Goal: Task Accomplishment & Management: Use online tool/utility

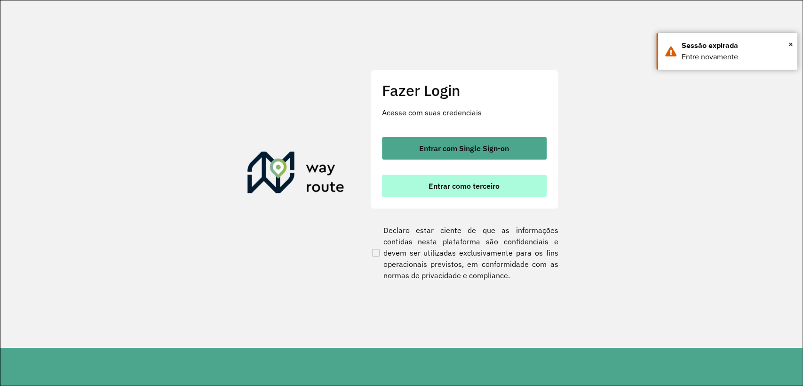
click at [454, 182] on span "Entrar como terceiro" at bounding box center [464, 186] width 71 height 8
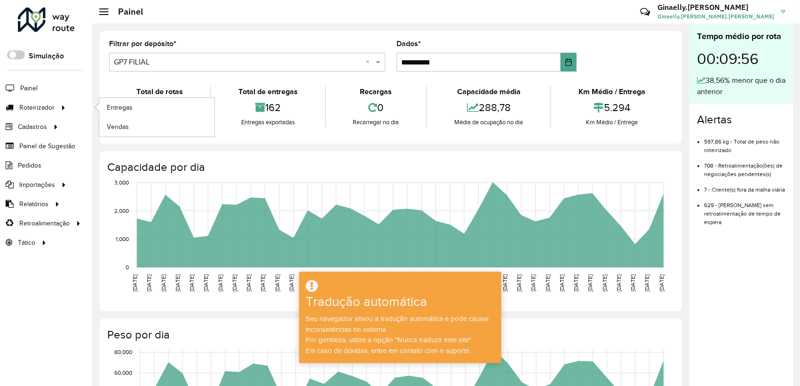
click at [71, 105] on li "Roteirizador Entregas Vendas" at bounding box center [46, 107] width 92 height 19
click at [49, 102] on link "Roteirizador" at bounding box center [35, 107] width 71 height 19
click at [115, 107] on font "Entregas" at bounding box center [120, 107] width 27 height 8
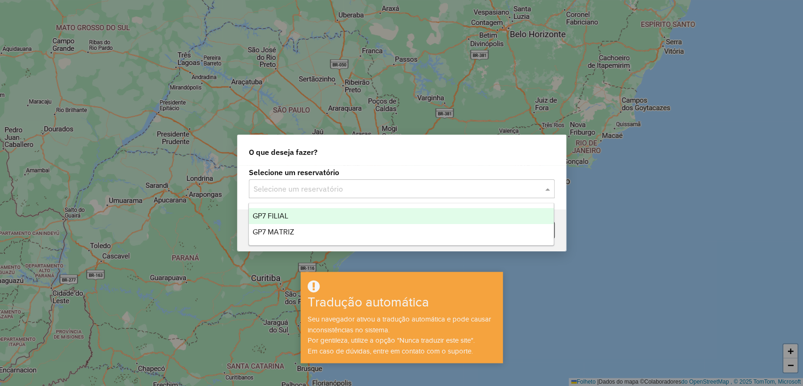
click at [429, 197] on div "Selecione um reservatório" at bounding box center [402, 188] width 306 height 19
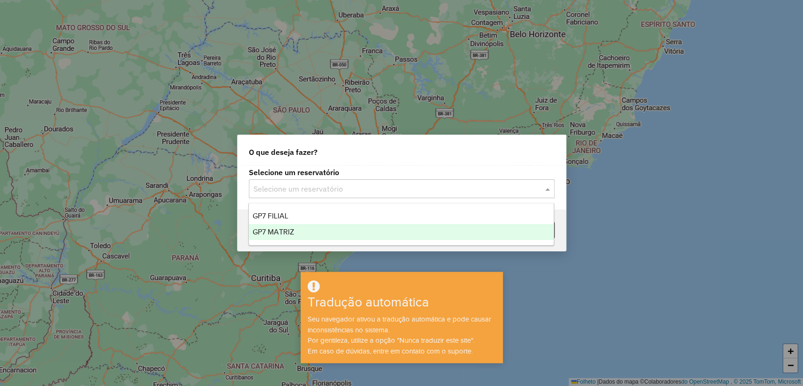
click at [416, 231] on div "GP7 MATRIZ" at bounding box center [401, 232] width 305 height 16
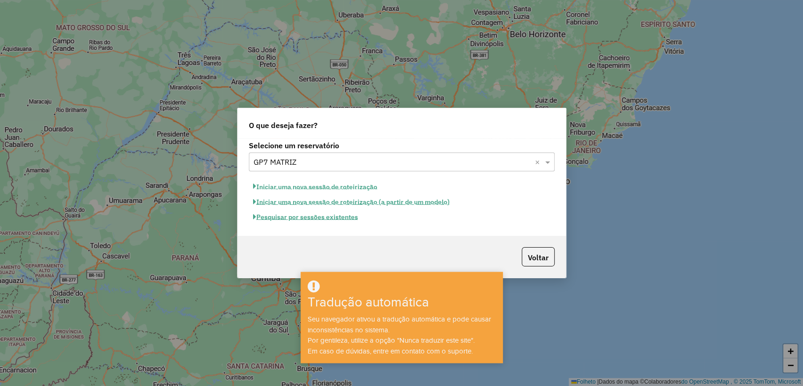
click at [318, 215] on font "Pesquisar por sessões existentes" at bounding box center [307, 217] width 102 height 8
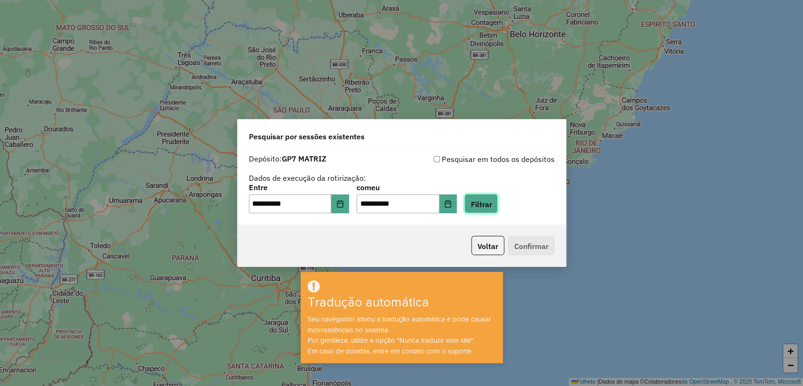
click at [492, 205] on font "Filtrar" at bounding box center [480, 203] width 21 height 9
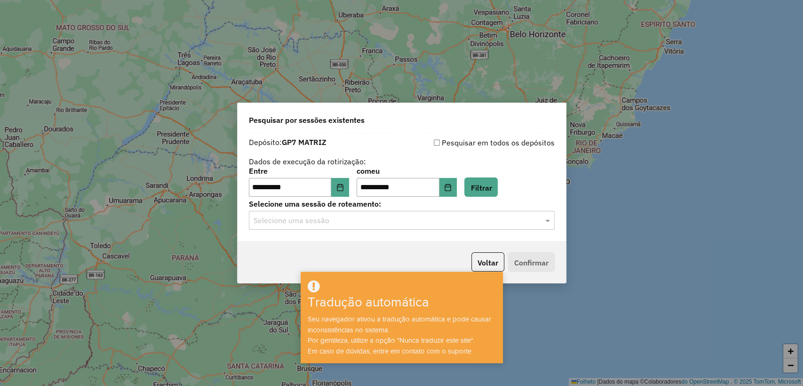
click at [441, 230] on div "**********" at bounding box center [402, 187] width 328 height 108
click at [429, 233] on div "**********" at bounding box center [402, 187] width 328 height 108
click at [433, 228] on div "Selecione uma sessão" at bounding box center [402, 220] width 306 height 19
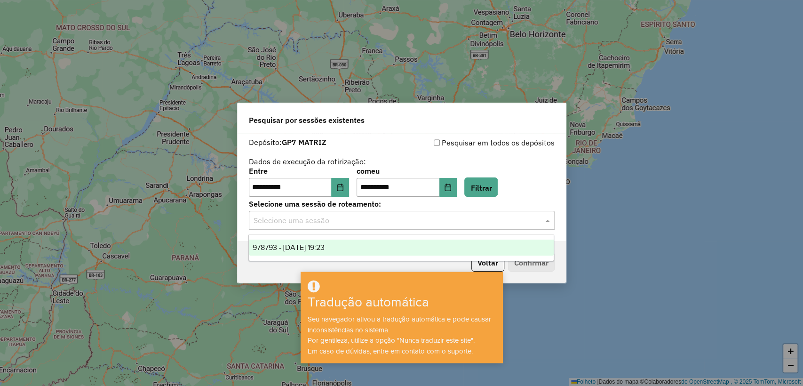
click at [418, 243] on div "978793 - [DATE] 19:23" at bounding box center [401, 247] width 305 height 16
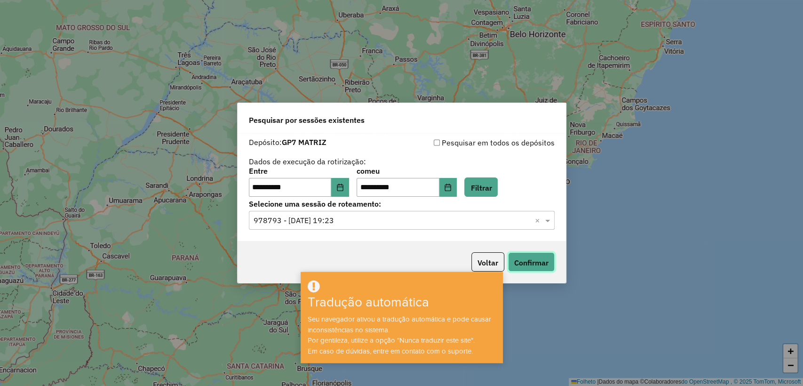
click at [544, 260] on font "Confirmar" at bounding box center [531, 262] width 34 height 9
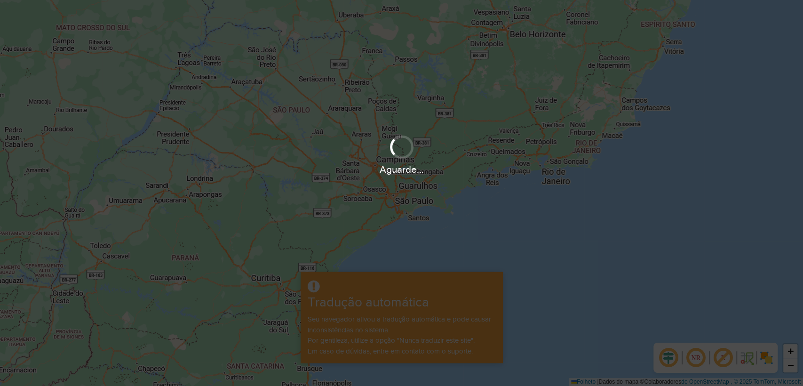
click at [484, 284] on div "Aguarde..." at bounding box center [401, 193] width 803 height 386
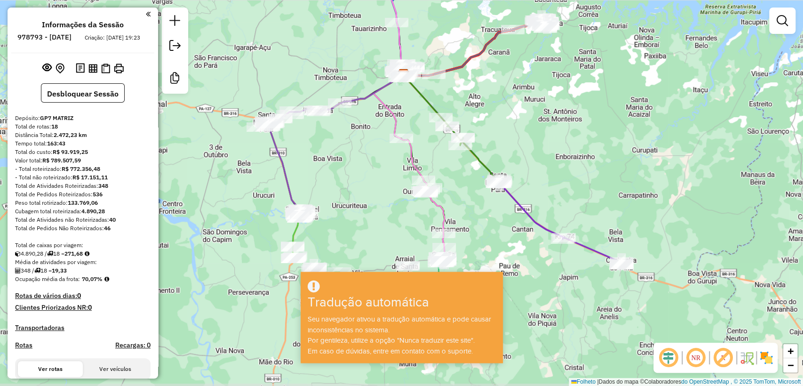
drag, startPoint x: 324, startPoint y: 205, endPoint x: 328, endPoint y: 130, distance: 74.9
click at [328, 130] on div "Janela de atendimento Grade de atendimento Capacidade Transportadoras Veículos …" at bounding box center [401, 193] width 803 height 386
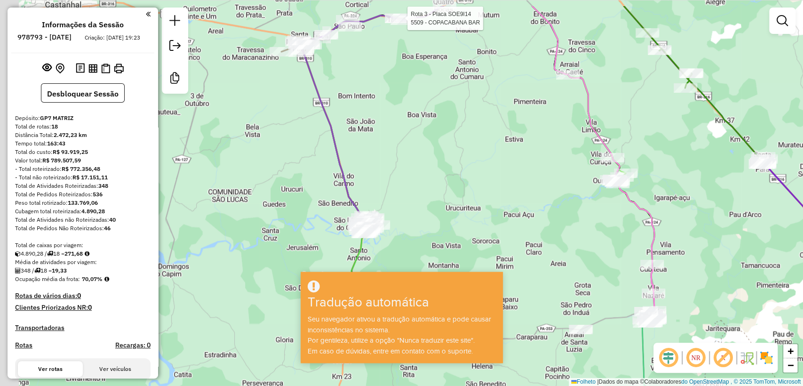
drag, startPoint x: 345, startPoint y: 212, endPoint x: 393, endPoint y: 235, distance: 52.8
click at [398, 239] on div "Rota 3 - Placa SOE9I14 5509 - COPACABANA BAR Janela de atendimento Grade de ate…" at bounding box center [401, 193] width 803 height 386
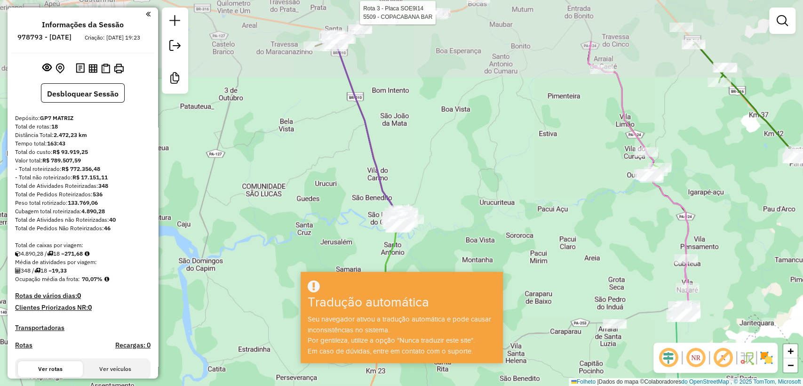
drag, startPoint x: 427, startPoint y: 133, endPoint x: 431, endPoint y: 191, distance: 58.9
click at [431, 191] on div "Rota 3 - Placa SOE9I14 5509 - COPACABANA BAR Janela de atendimento Grade de ate…" at bounding box center [401, 193] width 803 height 386
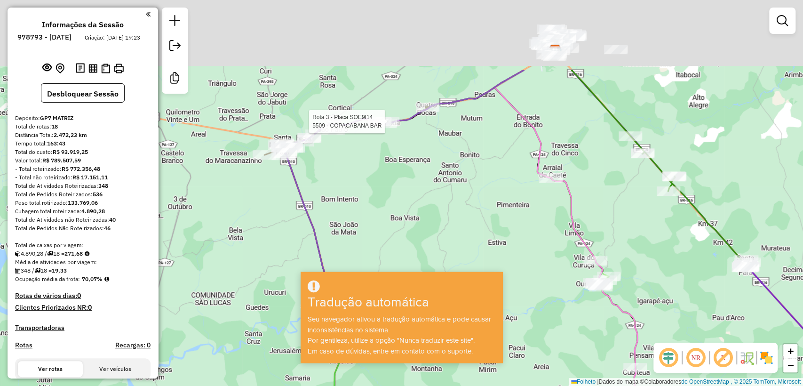
drag, startPoint x: 378, startPoint y: 163, endPoint x: 367, endPoint y: 200, distance: 38.3
click at [367, 200] on div "Rota 3 - Placa SOE9I14 5509 - COPACABANA BAR Janela de atendimento Grade de ate…" at bounding box center [401, 193] width 803 height 386
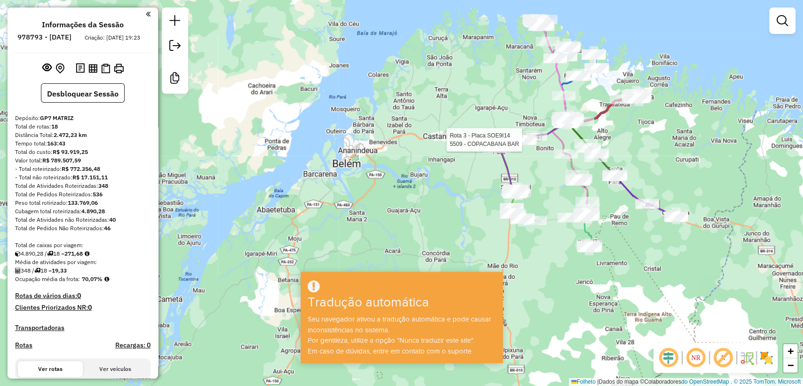
drag, startPoint x: 695, startPoint y: 140, endPoint x: 675, endPoint y: 136, distance: 20.1
click at [675, 136] on div "Rota 3 - Placa SOE9I14 5509 - COPACABANA BAR Janela de atendimento Grade de ate…" at bounding box center [401, 193] width 803 height 386
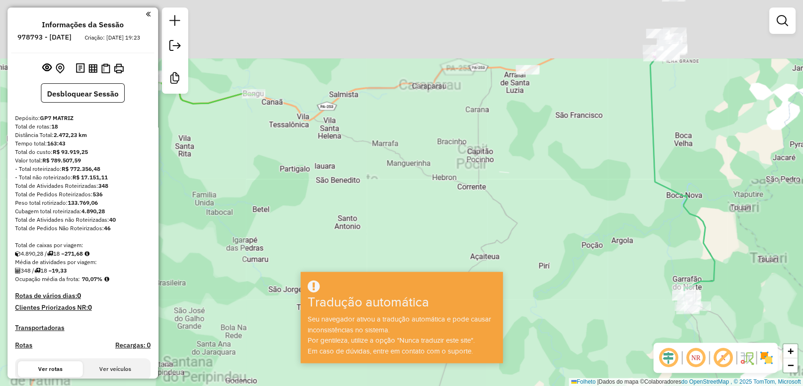
drag, startPoint x: 680, startPoint y: 140, endPoint x: 638, endPoint y: 225, distance: 95.3
click at [640, 225] on div "Janela de atendimento Grade de atendimento Capacidade Transportadoras Veículos …" at bounding box center [401, 193] width 803 height 386
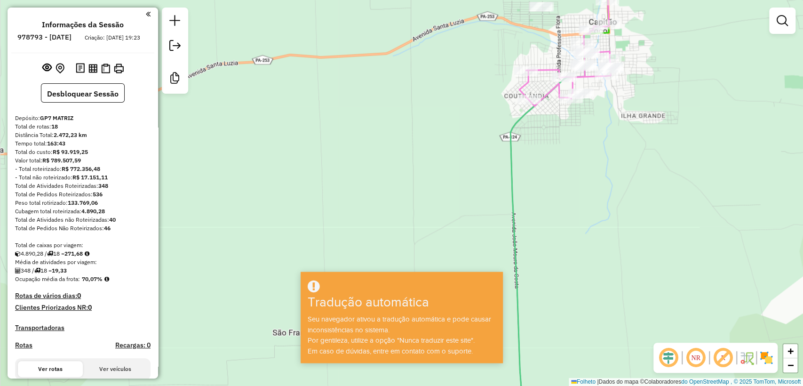
drag, startPoint x: 613, startPoint y: 107, endPoint x: 614, endPoint y: 149, distance: 41.9
click at [614, 149] on div "Janela de atendimento Grade de atendimento Capacidade Transportadoras Veículos …" at bounding box center [401, 193] width 803 height 386
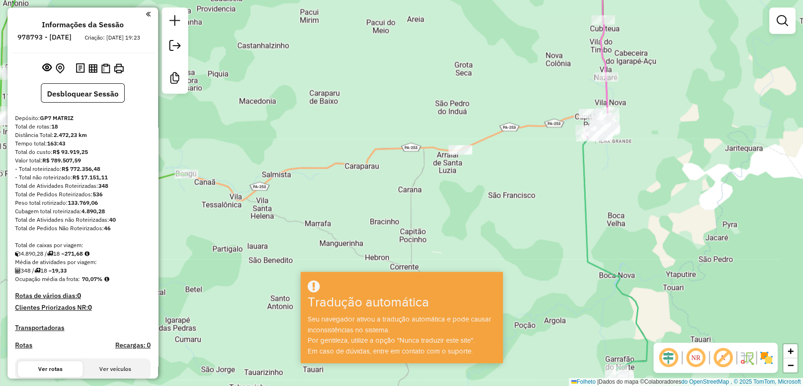
drag, startPoint x: 454, startPoint y: 166, endPoint x: 455, endPoint y: 189, distance: 22.6
click at [455, 189] on div "Janela de atendimento Grade de atendimento Capacidade Transportadoras Veículos …" at bounding box center [401, 193] width 803 height 386
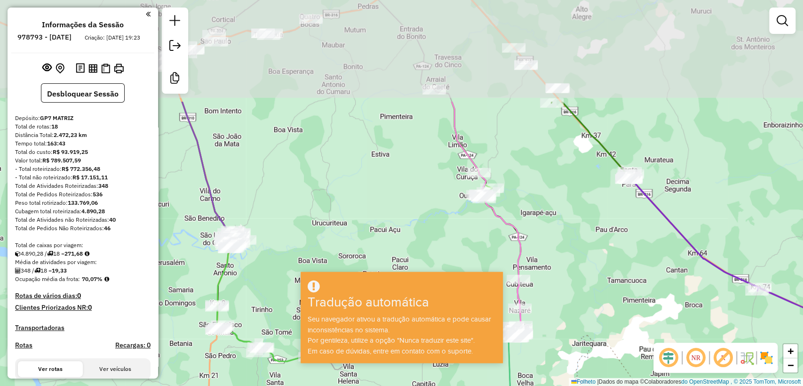
drag, startPoint x: 419, startPoint y: 91, endPoint x: 414, endPoint y: 231, distance: 140.2
click at [414, 231] on div "Janela de atendimento Grade de atendimento Capacidade Transportadoras Veículos …" at bounding box center [401, 193] width 803 height 386
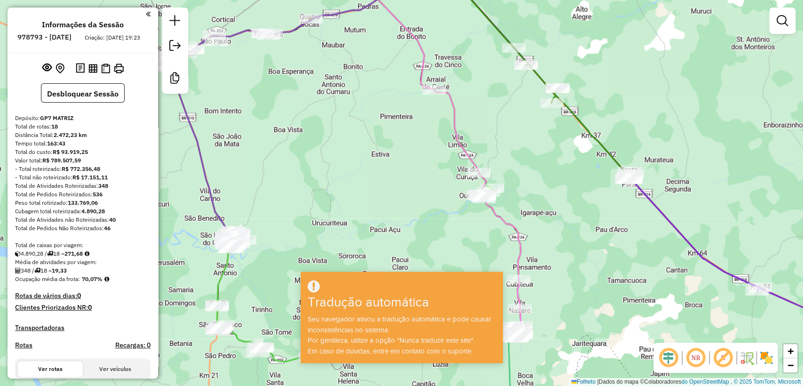
click at [464, 221] on div "Janela de atendimento Grade de atendimento Capacidade Transportadoras Veículos …" at bounding box center [401, 193] width 803 height 386
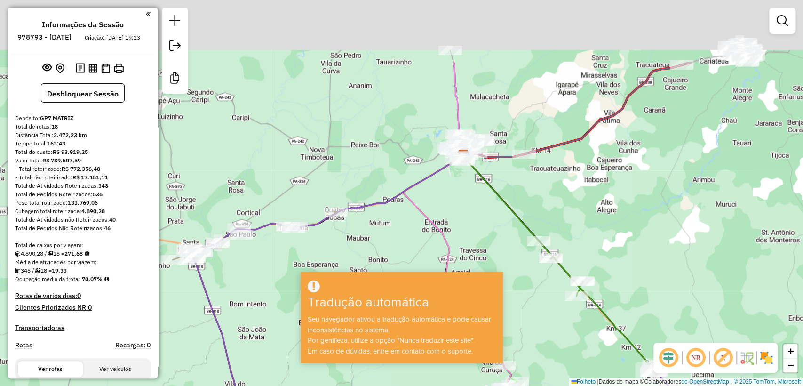
drag, startPoint x: 488, startPoint y: 171, endPoint x: 478, endPoint y: 332, distance: 161.2
click at [478, 332] on hb-app "Aguarde... Pop-up bloqueado! Seu navegador bloqueou automaticamente a abertura …" at bounding box center [401, 193] width 803 height 386
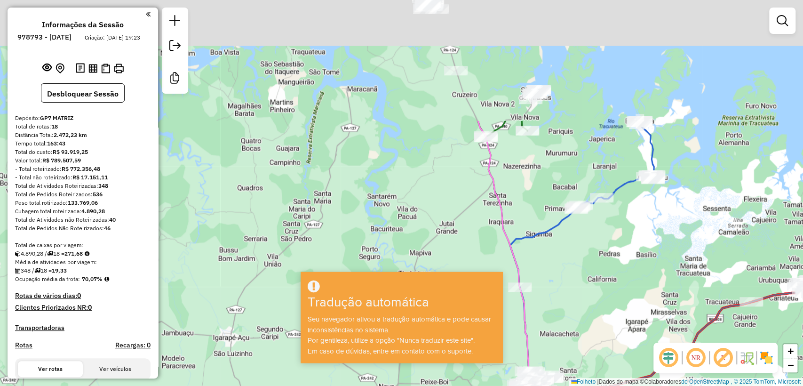
drag, startPoint x: 473, startPoint y: 127, endPoint x: 520, endPoint y: 258, distance: 139.0
click at [528, 272] on div "Janela de atendimento Grade de atendimento Capacidade Transportadoras Veículos …" at bounding box center [401, 193] width 803 height 386
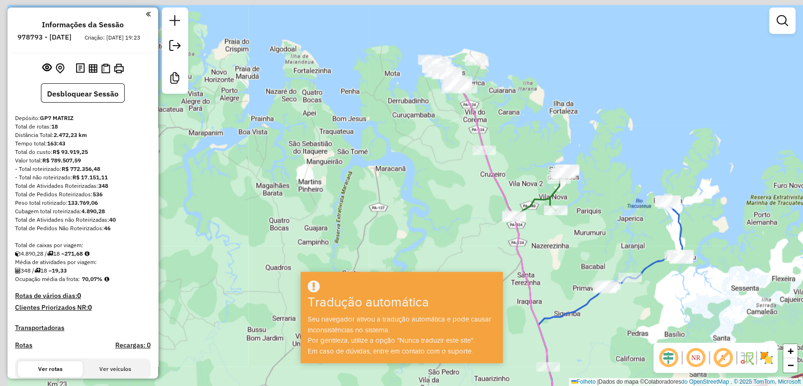
drag, startPoint x: 460, startPoint y: 65, endPoint x: 486, endPoint y: 173, distance: 110.8
click at [486, 173] on icon at bounding box center [501, 267] width 126 height 408
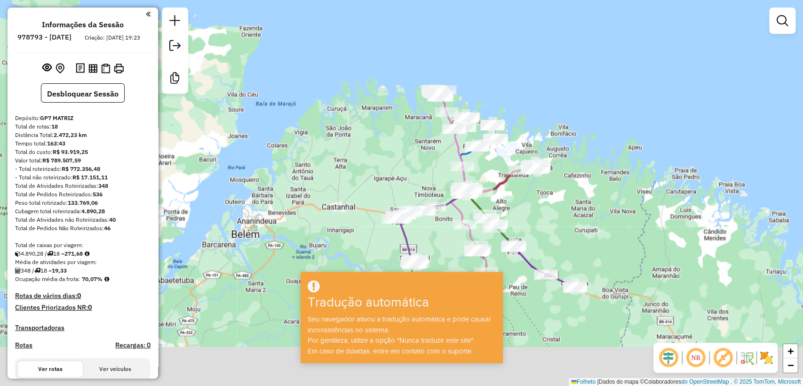
drag, startPoint x: 559, startPoint y: 216, endPoint x: 516, endPoint y: 62, distance: 160.2
click at [518, 65] on div "Janela de atendimento Grade de atendimento Capacidade Transportadoras Veículos …" at bounding box center [401, 193] width 803 height 386
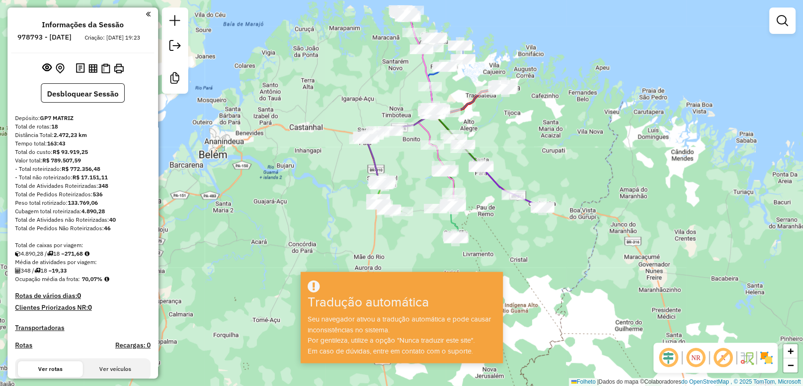
click at [498, 280] on div at bounding box center [401, 286] width 199 height 16
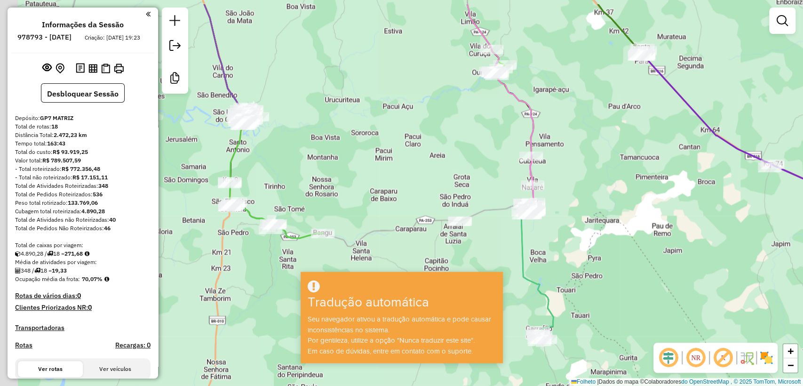
drag, startPoint x: 405, startPoint y: 219, endPoint x: 431, endPoint y: 263, distance: 50.8
click at [434, 262] on div "Janela de atendimento Grade de atendimento Capacidade Transportadoras Veículos …" at bounding box center [401, 193] width 803 height 386
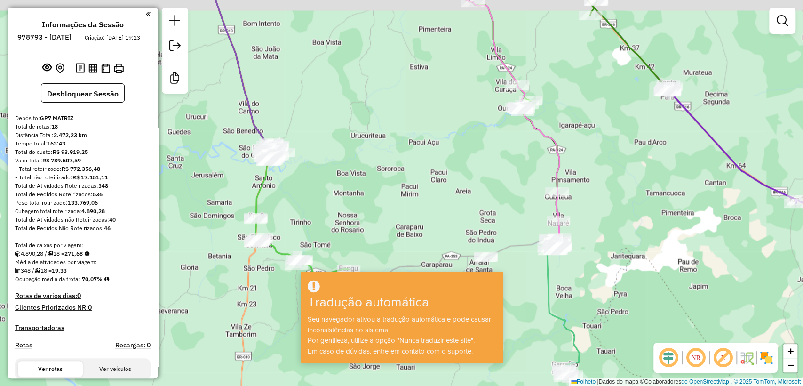
drag, startPoint x: 399, startPoint y: 197, endPoint x: 509, endPoint y: 310, distance: 157.7
click at [509, 310] on div "Janela de atendimento Grade de atendimento Capacidade Transportadoras Veículos …" at bounding box center [401, 193] width 803 height 386
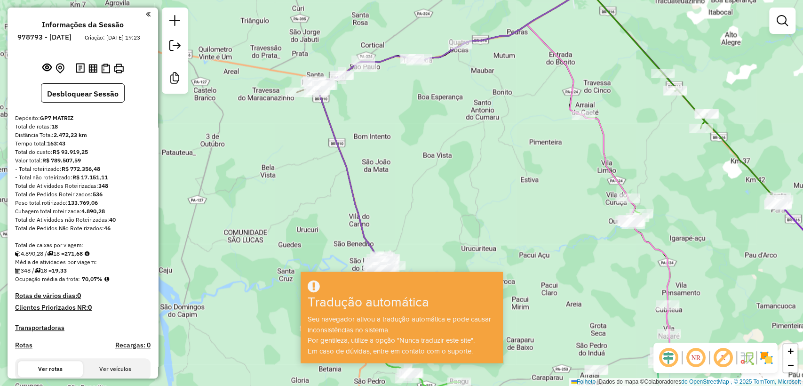
drag, startPoint x: 534, startPoint y: 212, endPoint x: 492, endPoint y: 273, distance: 74.5
click at [496, 272] on hb-app "Aguarde... Pop-up bloqueado! Seu navegador bloqueou automaticamente a abertura …" at bounding box center [401, 193] width 803 height 386
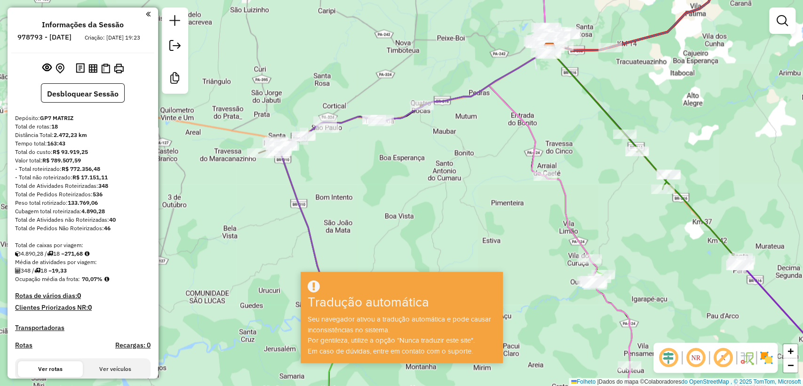
click at [560, 206] on div "Janela de atendimento Grade de atendimento Capacidade Transportadoras Veículos …" at bounding box center [401, 193] width 803 height 386
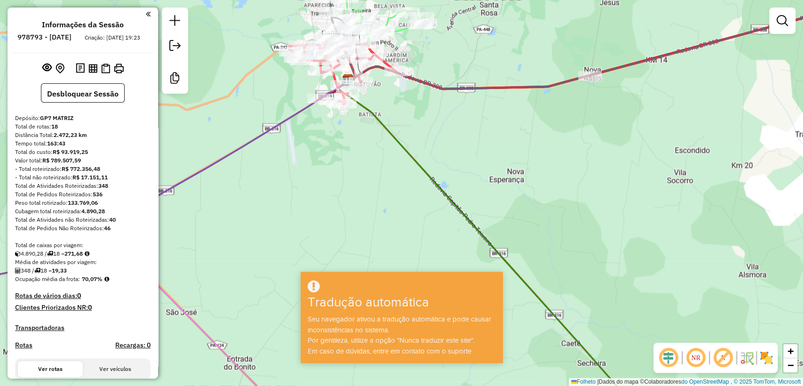
drag, startPoint x: 417, startPoint y: 147, endPoint x: 425, endPoint y: 174, distance: 28.1
click at [425, 174] on div "Janela de atendimento Grade de atendimento Capacidade Transportadoras Veículos …" at bounding box center [401, 193] width 803 height 386
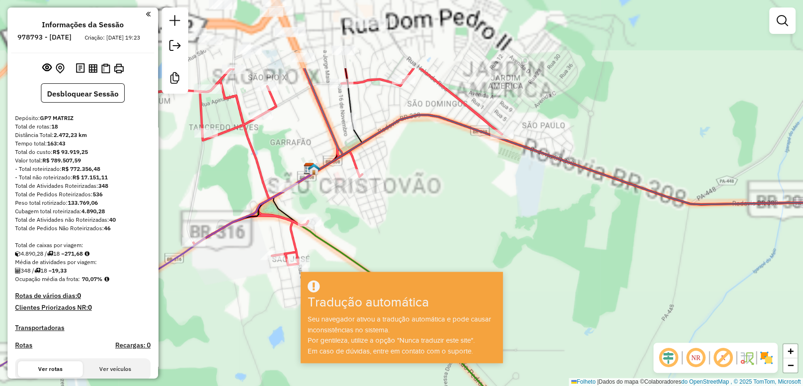
drag, startPoint x: 424, startPoint y: 167, endPoint x: 452, endPoint y: 259, distance: 96.4
click at [455, 264] on div "Janela de atendimento Grade de atendimento Capacidade Transportadoras Veículos …" at bounding box center [401, 193] width 803 height 386
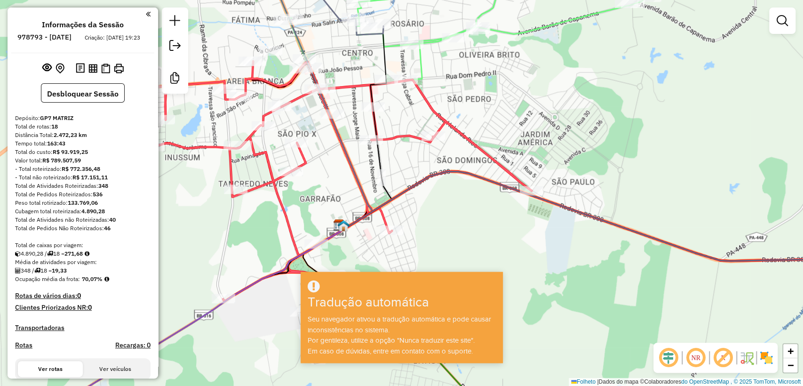
drag, startPoint x: 398, startPoint y: 123, endPoint x: 424, endPoint y: 194, distance: 75.4
click at [417, 175] on div "Janela de atendimento Grade de atendimento Capacidade Transportadoras Veículos …" at bounding box center [401, 193] width 803 height 386
click at [421, 183] on div "Janela de atendimento Grade de atendimento Capacidade Transportadoras Veículos …" at bounding box center [401, 193] width 803 height 386
click at [422, 190] on icon at bounding box center [318, 191] width 426 height 260
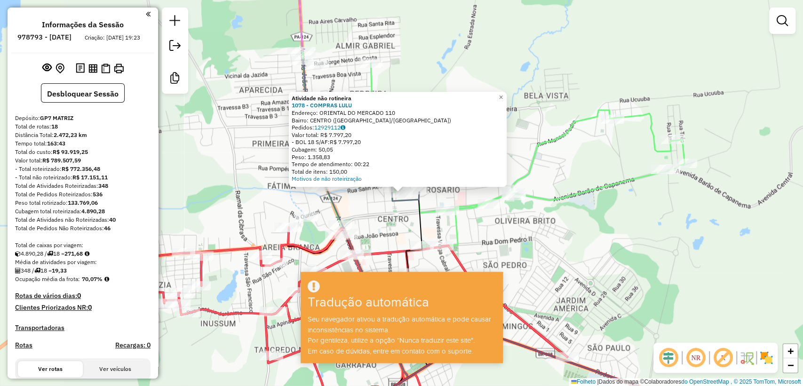
click at [402, 227] on div "Atividade não rotineira 1078 - COMPRAS LULU Endereço: ORIENTAL DO MERCADO 110 B…" at bounding box center [401, 193] width 803 height 386
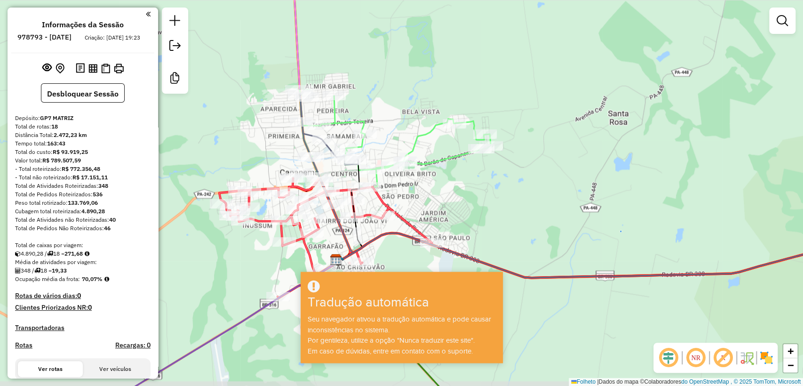
drag, startPoint x: 450, startPoint y: 214, endPoint x: 438, endPoint y: 195, distance: 22.6
click at [438, 195] on div "Janela de atendimento Grade de atendimento Capacidade Transportadoras Veículos …" at bounding box center [401, 193] width 803 height 386
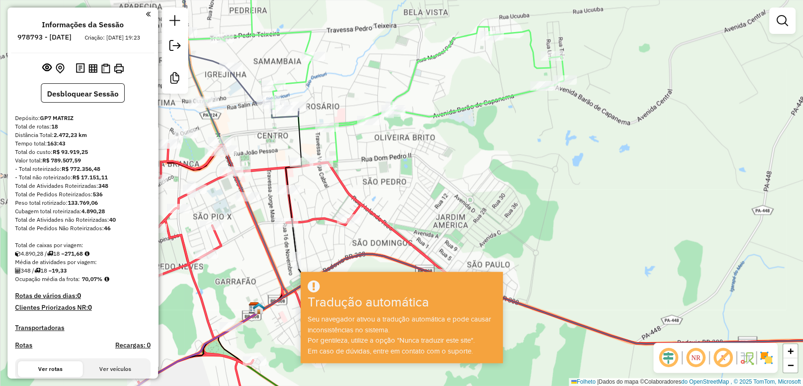
click at [416, 176] on div "Janela de atendimento Grade de atendimento Capacidade Transportadoras Veículos …" at bounding box center [401, 193] width 803 height 386
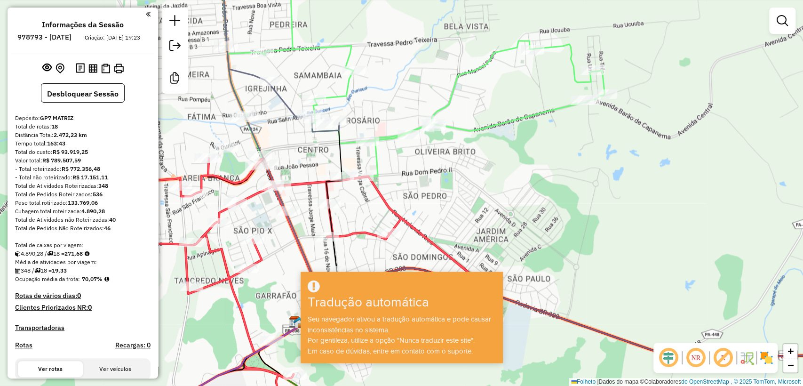
drag, startPoint x: 364, startPoint y: 167, endPoint x: 412, endPoint y: 186, distance: 51.5
click at [412, 186] on div "Janela de atendimento Grade de atendimento Capacidade Transportadoras Veículos …" at bounding box center [401, 193] width 803 height 386
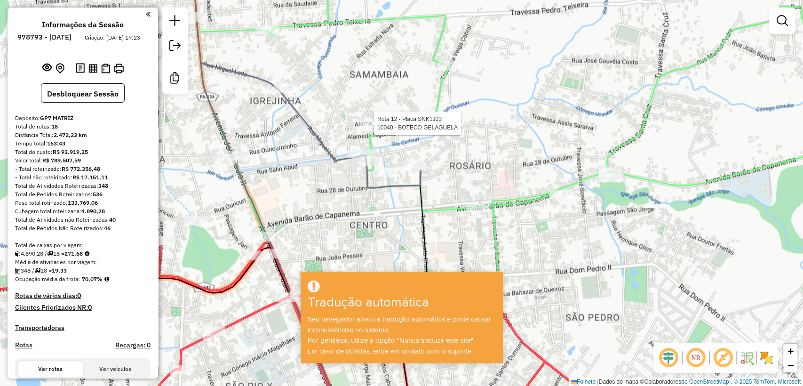
select select "**********"
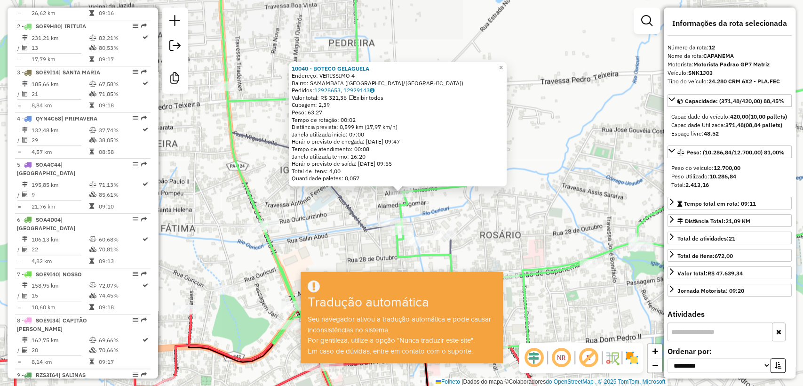
scroll to position [920, 0]
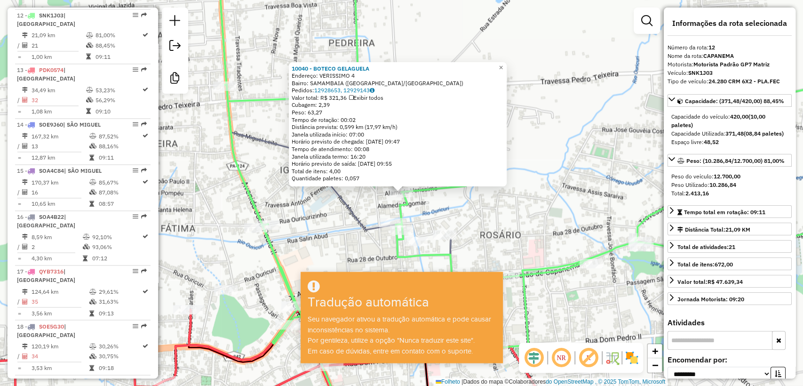
drag, startPoint x: 523, startPoint y: 215, endPoint x: 518, endPoint y: 211, distance: 6.7
click at [523, 215] on div "10040 - BOTECO GELAGUELA Endereço: VERISSIMO 4 Bairro: SAMAMBAIA (CAPANEMA/PA) …" at bounding box center [401, 193] width 803 height 386
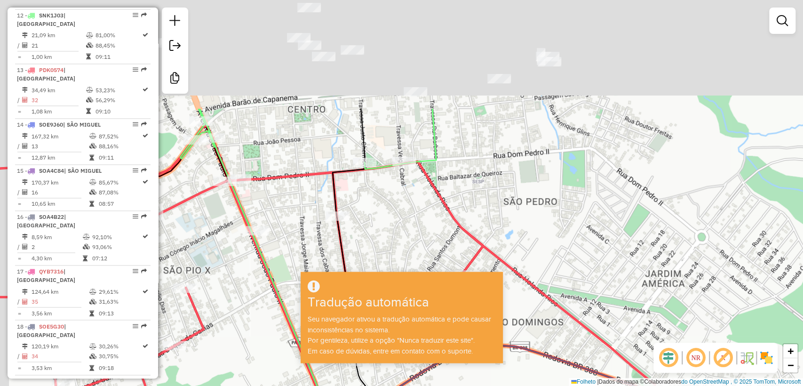
drag, startPoint x: 426, startPoint y: 74, endPoint x: 448, endPoint y: 246, distance: 173.2
click at [448, 247] on div "Janela de atendimento Grade de atendimento Capacidade Transportadoras Veículos …" at bounding box center [401, 193] width 803 height 386
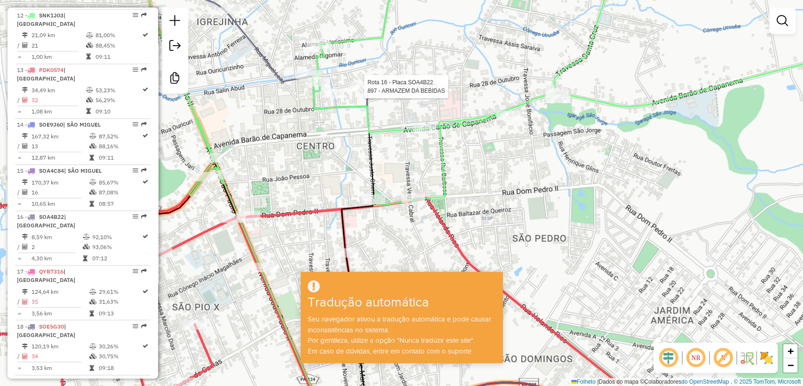
select select "**********"
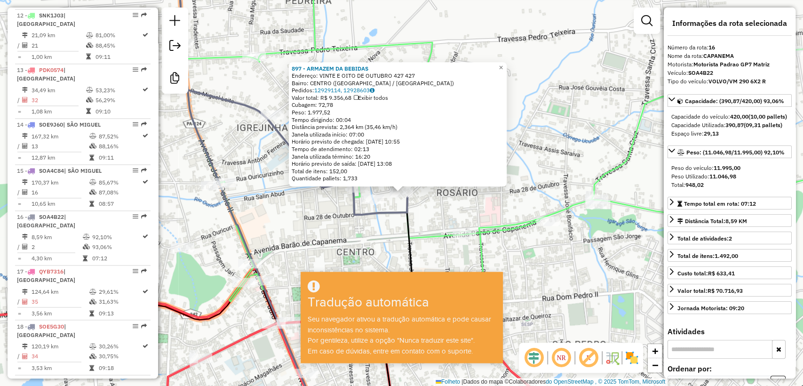
scroll to position [1040, 0]
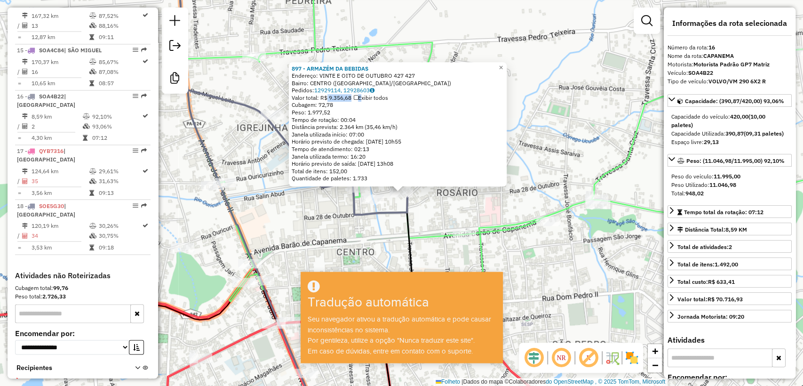
drag, startPoint x: 331, startPoint y: 99, endPoint x: 366, endPoint y: 99, distance: 35.8
click at [366, 99] on div "Valor total: R$ 9.356,68 Exibir todos" at bounding box center [398, 98] width 212 height 8
click at [485, 213] on div "897 - ARMAZÉM DA BEBIDAS Endereço: VINTE E OITO DE OUTUBRO 427 427 Bairro: CENT…" at bounding box center [401, 193] width 803 height 386
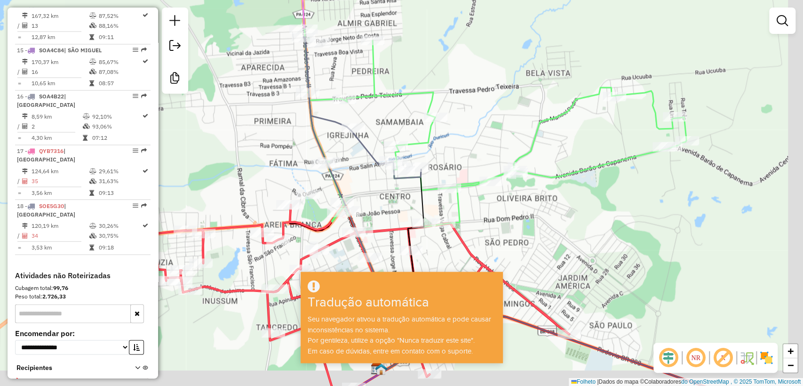
drag, startPoint x: 447, startPoint y: 155, endPoint x: 426, endPoint y: 126, distance: 35.8
click at [429, 129] on div "Janela de atendimento Grade de atendimento Capacidade Transportadoras Veículos …" at bounding box center [401, 193] width 803 height 386
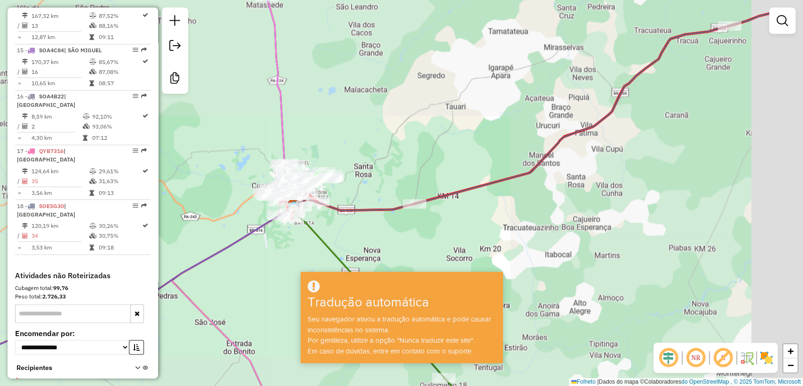
drag, startPoint x: 476, startPoint y: 166, endPoint x: 327, endPoint y: 233, distance: 163.4
click at [340, 226] on div "Janela de atendimento Grade de atendimento Capacidade Transportadoras Veículos …" at bounding box center [401, 193] width 803 height 386
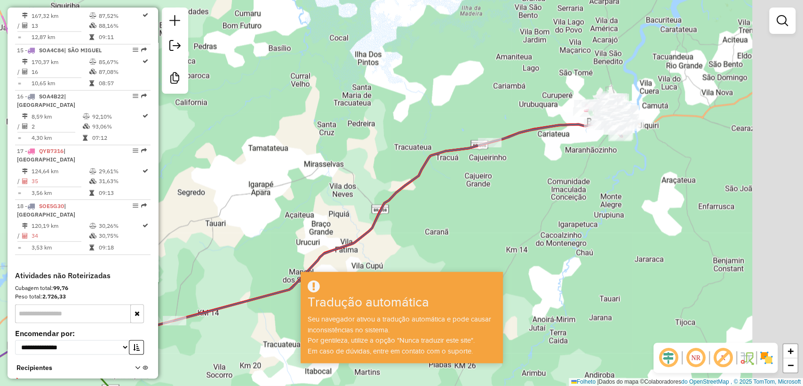
drag, startPoint x: 487, startPoint y: 166, endPoint x: 409, endPoint y: 218, distance: 94.3
click at [409, 218] on div "Janela de atendimento Grade de atendimento Capacidade Transportadoras Veículos …" at bounding box center [401, 193] width 803 height 386
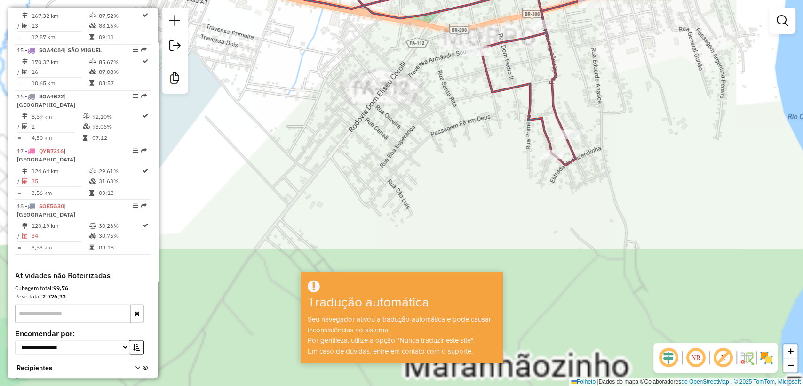
drag, startPoint x: 644, startPoint y: 92, endPoint x: 608, endPoint y: 318, distance: 229.7
click at [609, 316] on div "Janela de atendimento Grade de atendimento Capacidade Transportadoras Veículos …" at bounding box center [401, 193] width 803 height 386
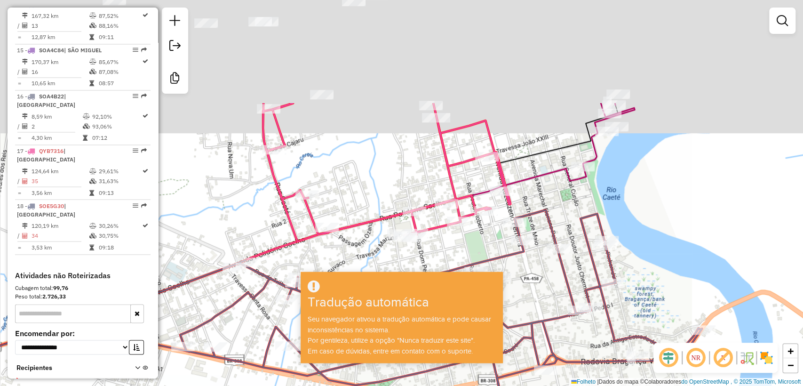
drag, startPoint x: 584, startPoint y: 81, endPoint x: 535, endPoint y: 264, distance: 189.3
click at [541, 267] on div "Janela de atendimento Grade de atendimento Capacidade Transportadoras Veículos …" at bounding box center [401, 193] width 803 height 386
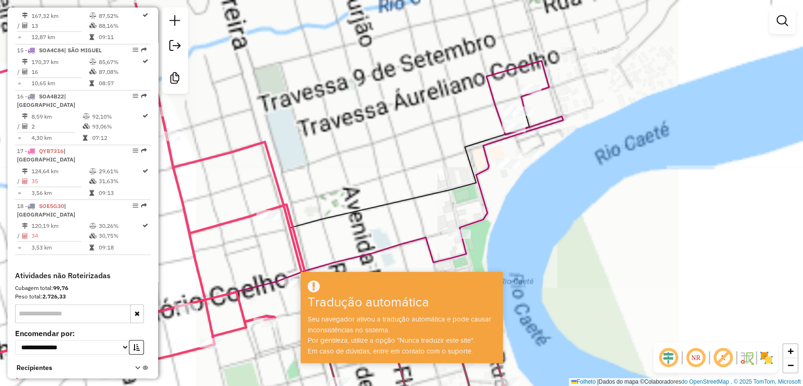
drag, startPoint x: 584, startPoint y: 167, endPoint x: 527, endPoint y: 246, distance: 98.4
click at [527, 246] on div "Janela de atendimento Grade de atendimento Capacidade Transportadoras Veículos …" at bounding box center [401, 193] width 803 height 386
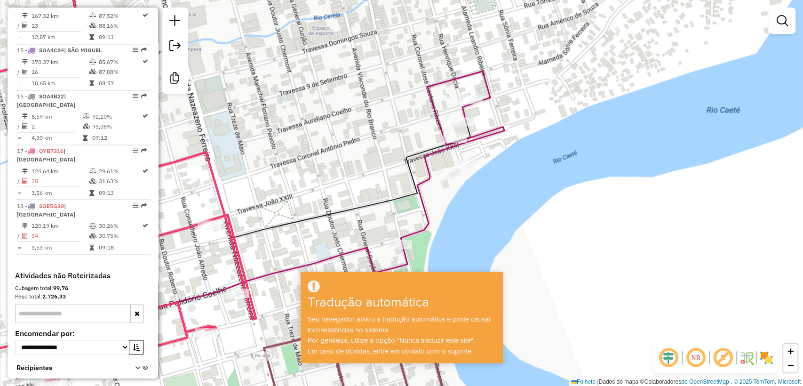
drag, startPoint x: 410, startPoint y: 182, endPoint x: 407, endPoint y: 158, distance: 24.2
click at [407, 161] on icon at bounding box center [195, 243] width 549 height 247
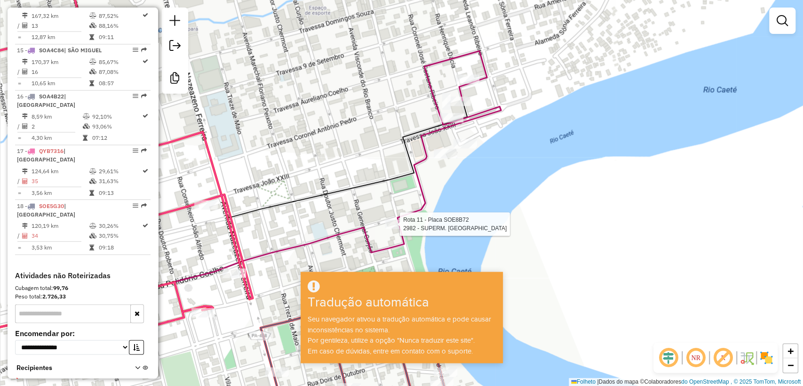
select select "**********"
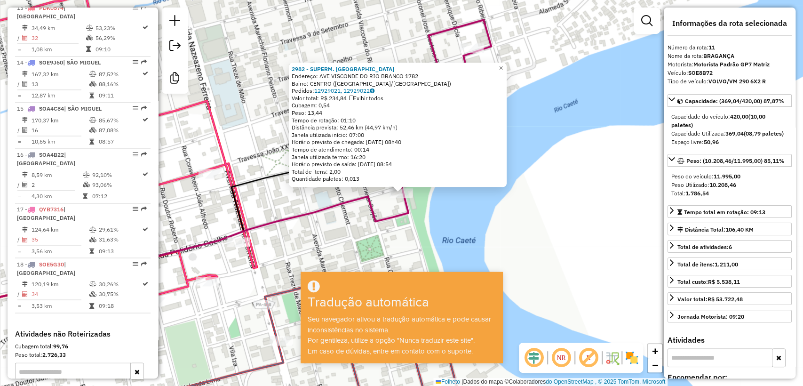
scroll to position [873, 0]
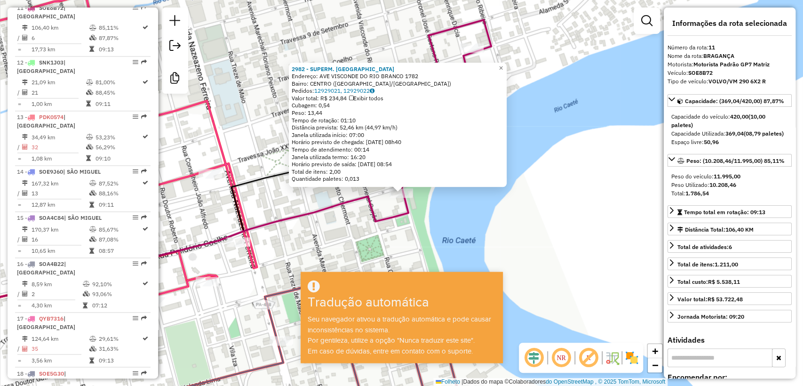
click at [357, 238] on div "2982 - SUPERM. BEIRA RIO Endereço: AVE VISCONDE DO RIO BRANCO 1782 Bairro: CENT…" at bounding box center [401, 193] width 803 height 386
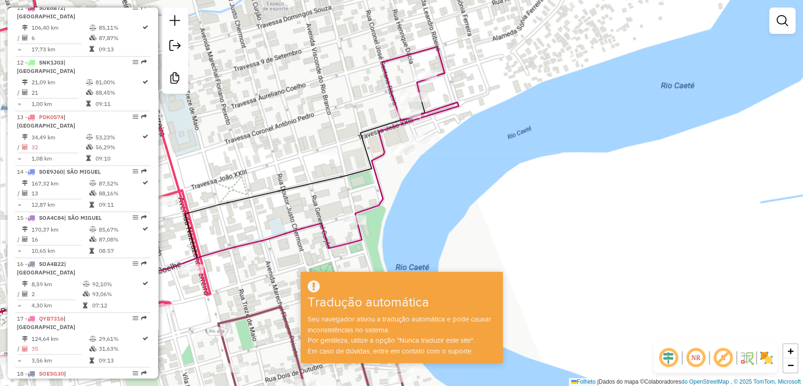
drag, startPoint x: 371, startPoint y: 107, endPoint x: 325, endPoint y: 134, distance: 54.0
click at [325, 134] on div "Janela de atendimento Grade de atendimento Capacidade Transportadoras Veículos …" at bounding box center [401, 193] width 803 height 386
select select "**********"
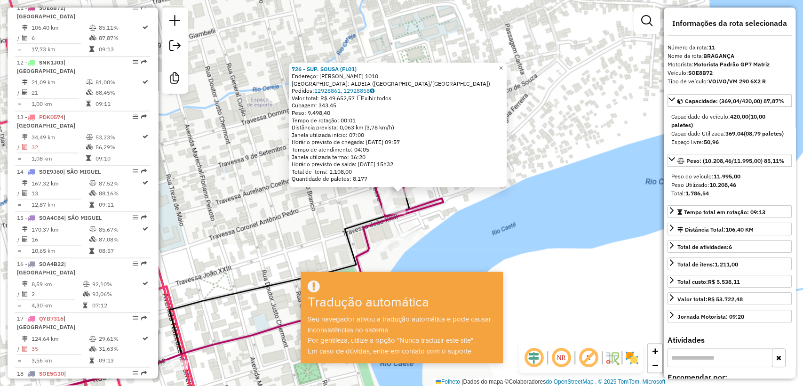
drag, startPoint x: 350, startPoint y: 200, endPoint x: 338, endPoint y: 197, distance: 12.8
click at [350, 200] on div "Rota 11 - Placa SOE8B72 5673 - BAR DA MEL 726 - SUP. SOUSA (FL01) Endereço: HEN…" at bounding box center [401, 193] width 803 height 386
